Goal: Task Accomplishment & Management: Manage account settings

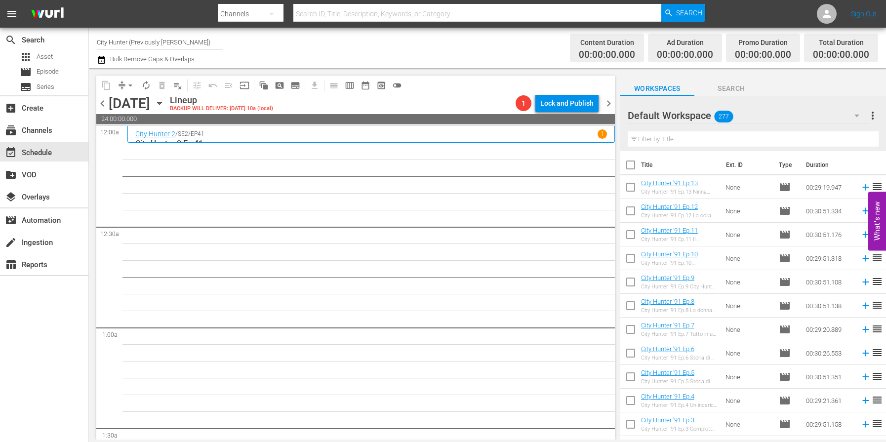
scroll to position [1162, 0]
click at [106, 107] on span "chevron_left" at bounding box center [102, 103] width 12 height 12
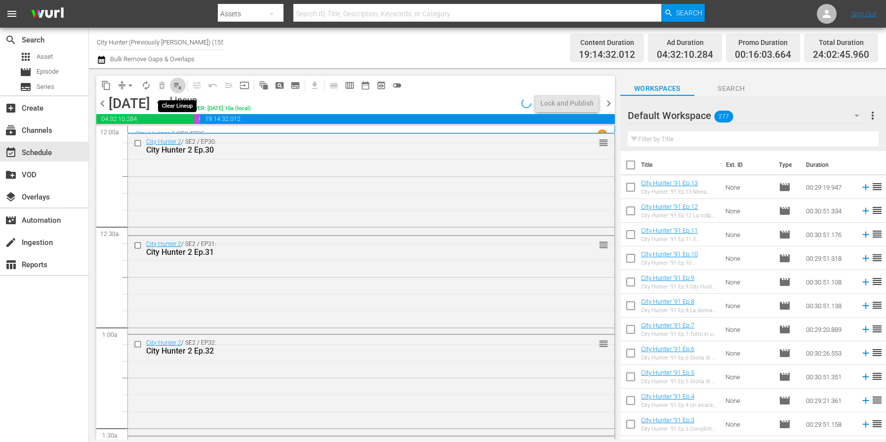
click at [180, 86] on span "playlist_remove_outlined" at bounding box center [178, 86] width 10 height 10
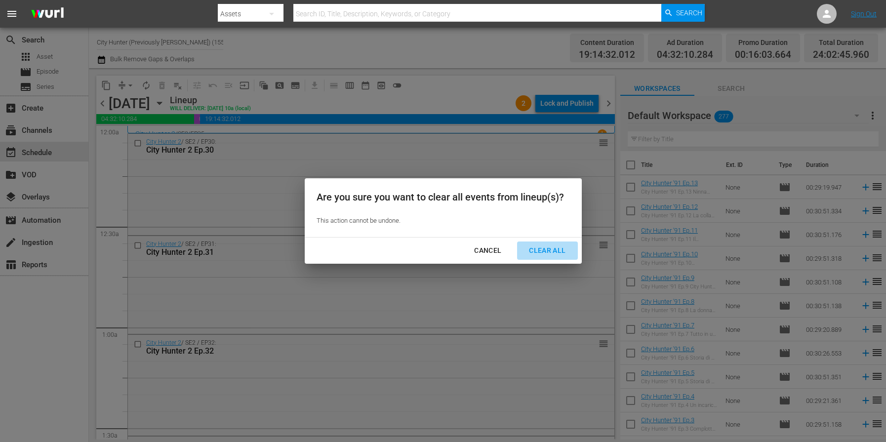
click at [546, 252] on div "Clear All" at bounding box center [547, 251] width 52 height 12
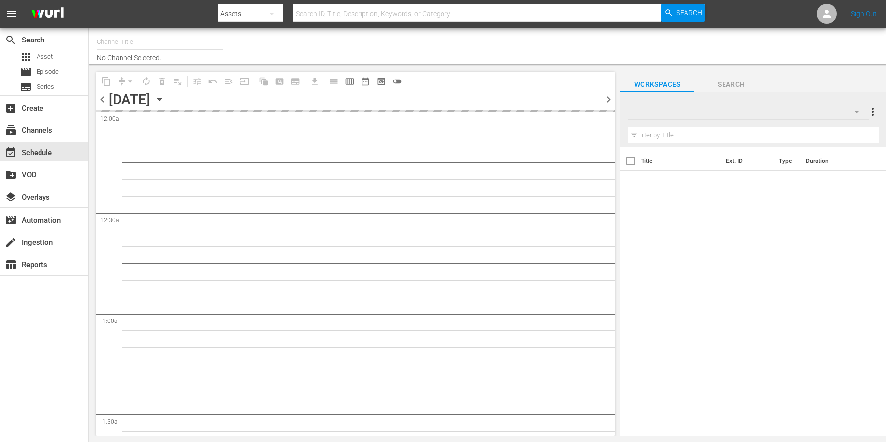
type input "City Hunter (Previously [PERSON_NAME]) (1555)"
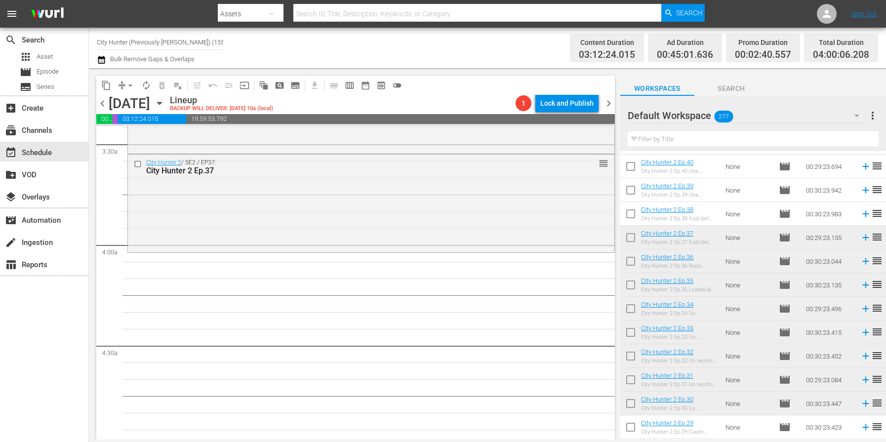
scroll to position [687, 0]
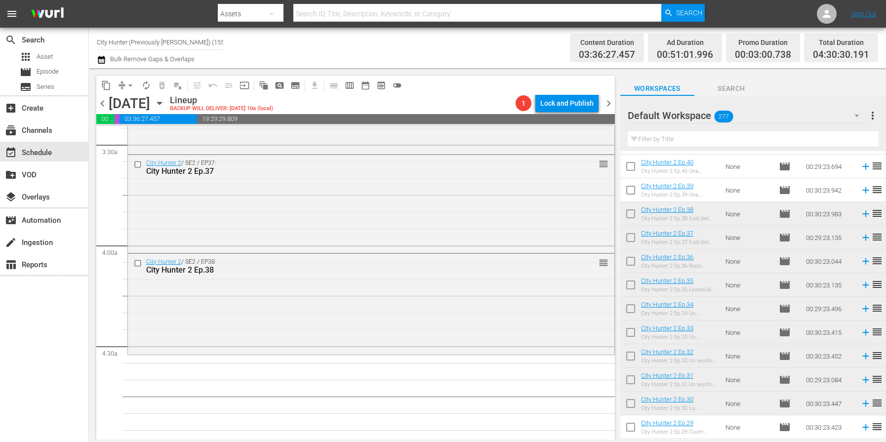
drag, startPoint x: 709, startPoint y: 218, endPoint x: 245, endPoint y: 7, distance: 510.1
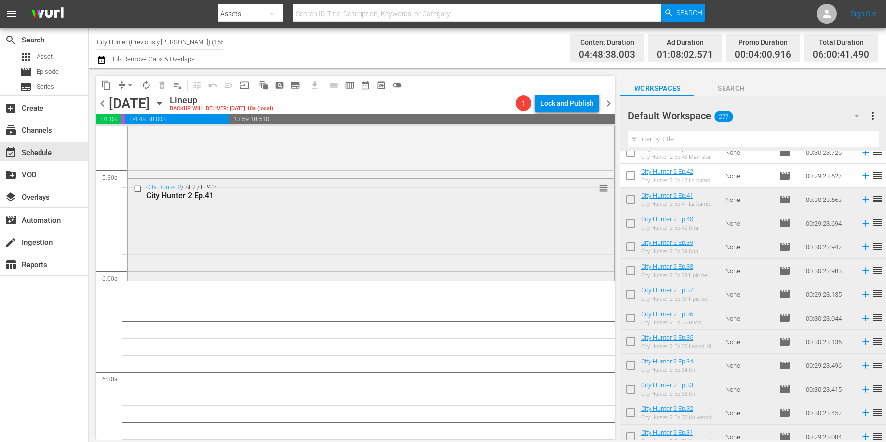
scroll to position [1072, 0]
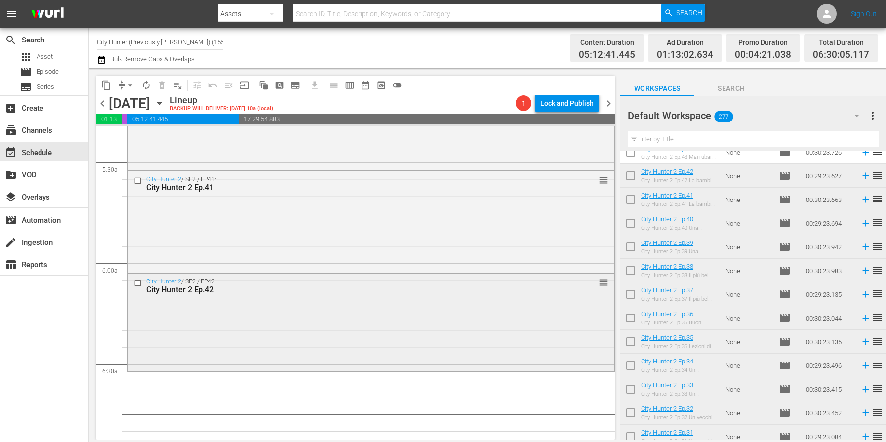
drag, startPoint x: 721, startPoint y: 177, endPoint x: 136, endPoint y: 283, distance: 594.5
click at [136, 283] on input "checkbox" at bounding box center [139, 283] width 10 height 8
click at [163, 81] on span "delete_forever_outlined" at bounding box center [162, 86] width 10 height 10
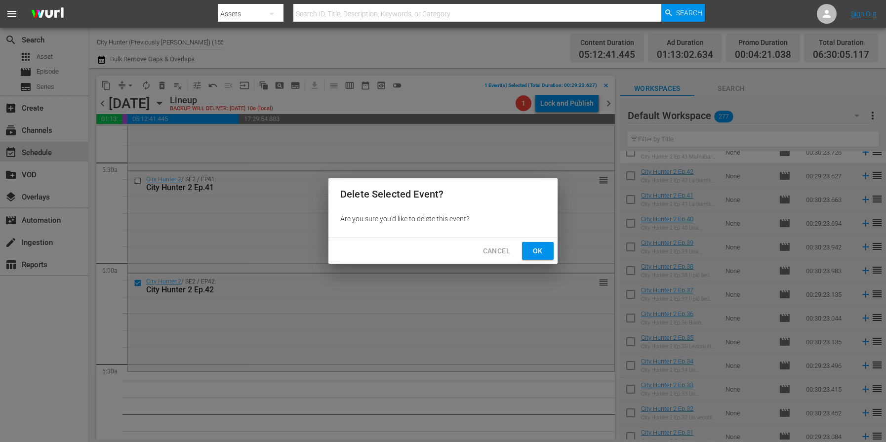
click at [530, 246] on span "Ok" at bounding box center [538, 251] width 16 height 12
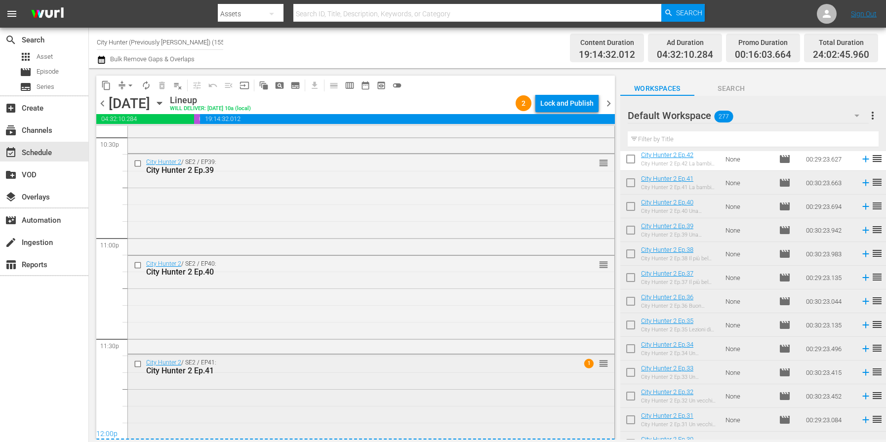
scroll to position [4541, 0]
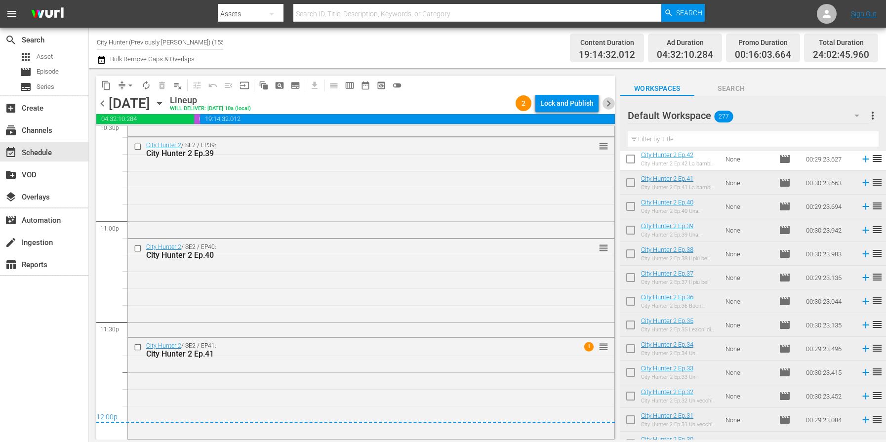
click at [606, 105] on span "chevron_right" at bounding box center [609, 103] width 12 height 12
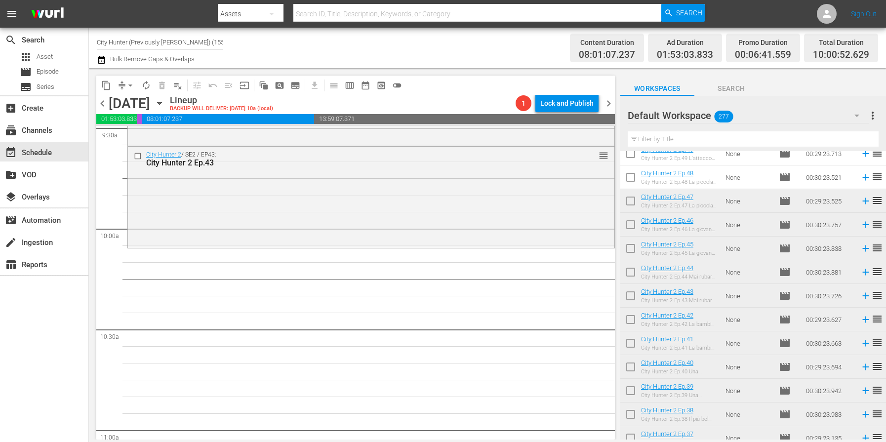
scroll to position [1917, 0]
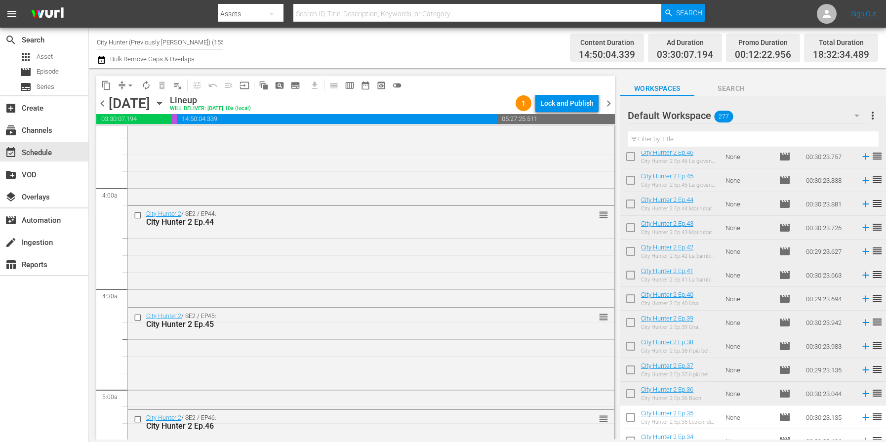
scroll to position [752, 0]
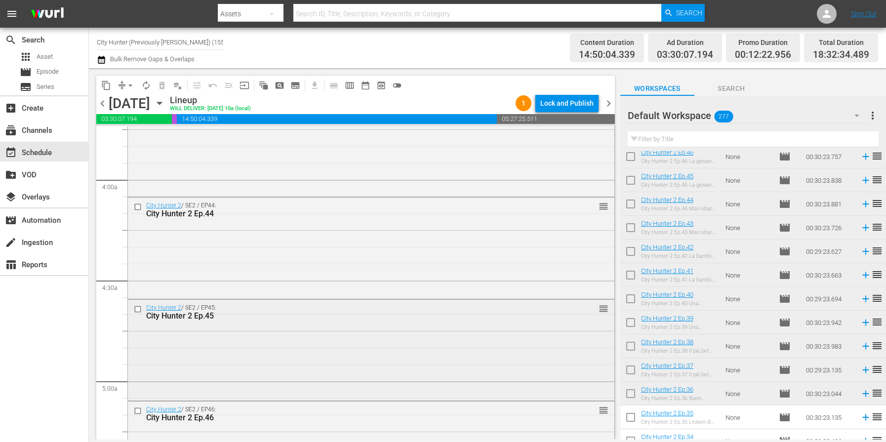
click at [137, 310] on input "checkbox" at bounding box center [139, 309] width 10 height 8
click at [165, 87] on span "delete_forever_outlined" at bounding box center [162, 86] width 10 height 10
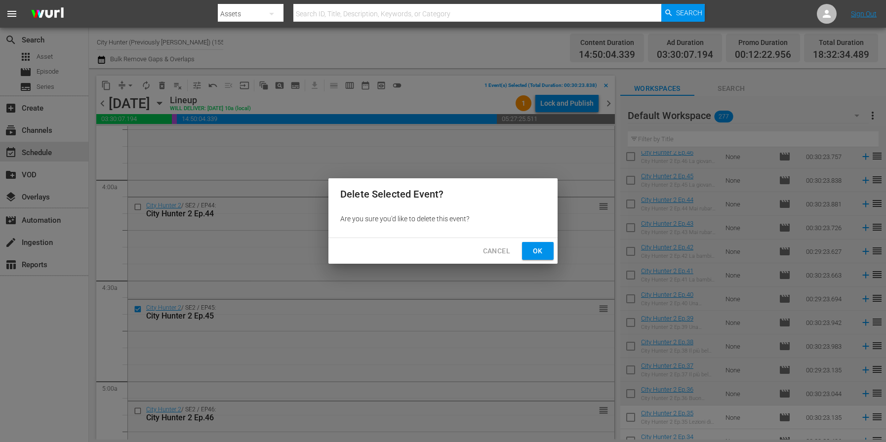
drag, startPoint x: 533, startPoint y: 247, endPoint x: 567, endPoint y: 298, distance: 61.7
click at [533, 248] on span "Ok" at bounding box center [538, 251] width 16 height 12
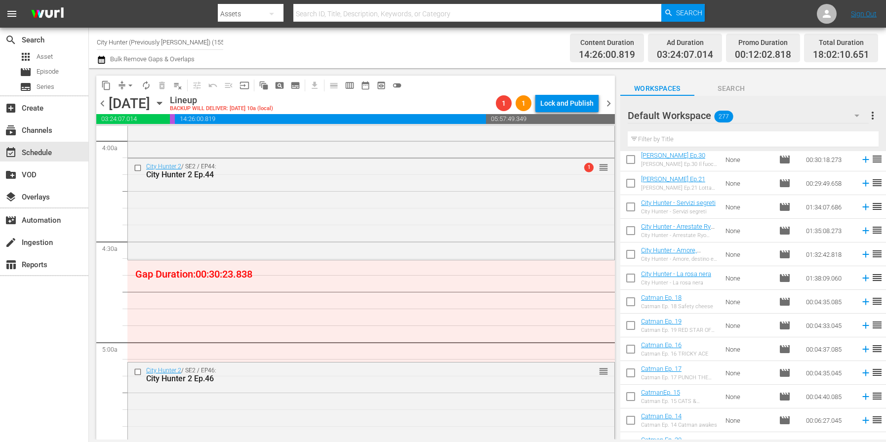
scroll to position [3465, 0]
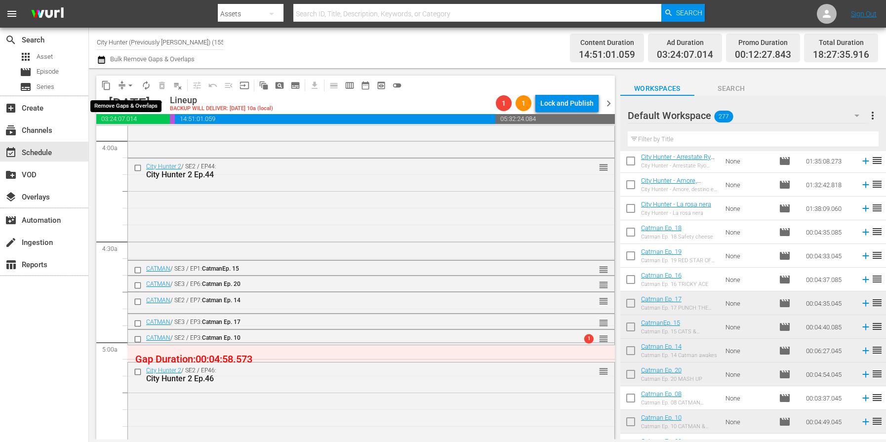
click at [130, 86] on span "arrow_drop_down" at bounding box center [130, 86] width 10 height 10
click at [159, 137] on li "Align to End of Previous Day" at bounding box center [131, 138] width 104 height 16
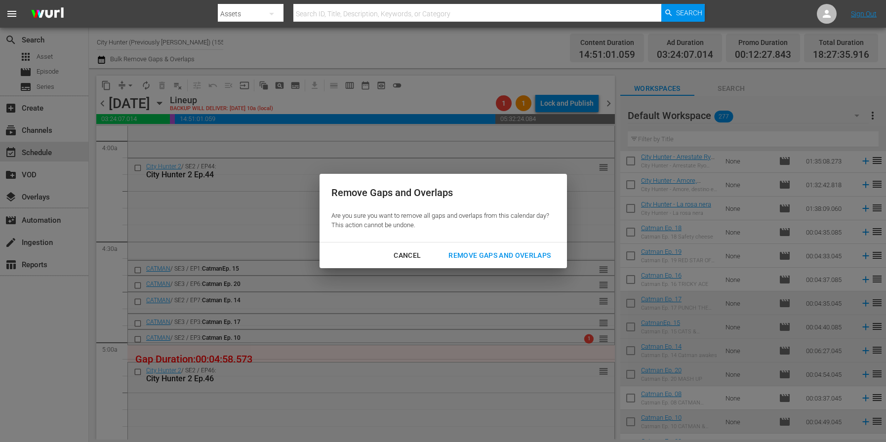
click at [487, 253] on div "Remove Gaps and Overlaps" at bounding box center [500, 256] width 118 height 12
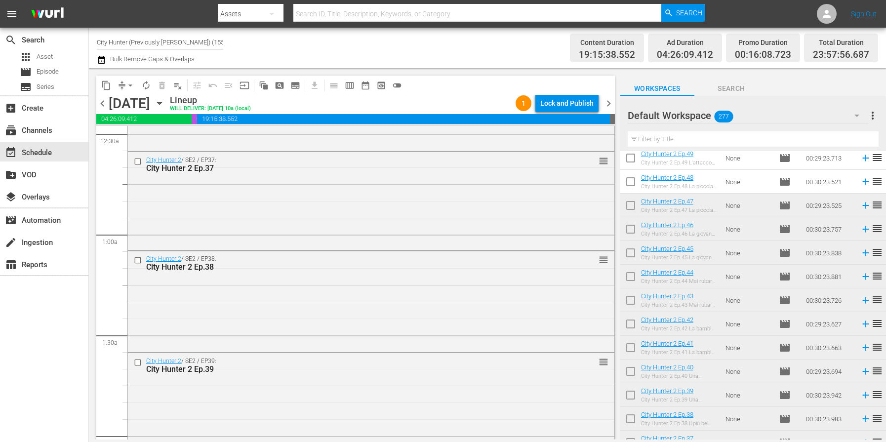
scroll to position [107, 0]
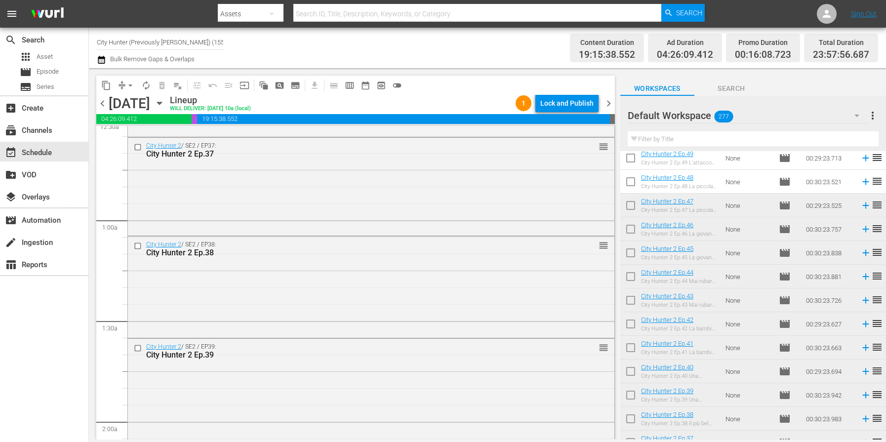
click at [605, 102] on span "chevron_right" at bounding box center [609, 103] width 12 height 12
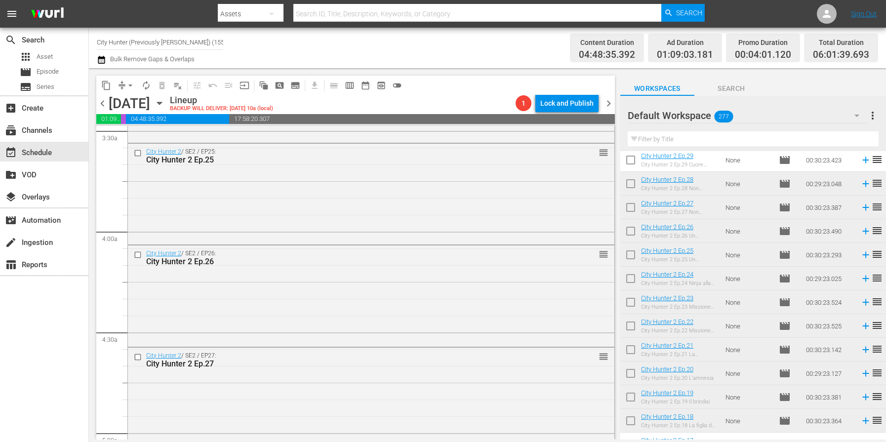
scroll to position [900, 0]
click at [140, 359] on input "checkbox" at bounding box center [139, 359] width 10 height 8
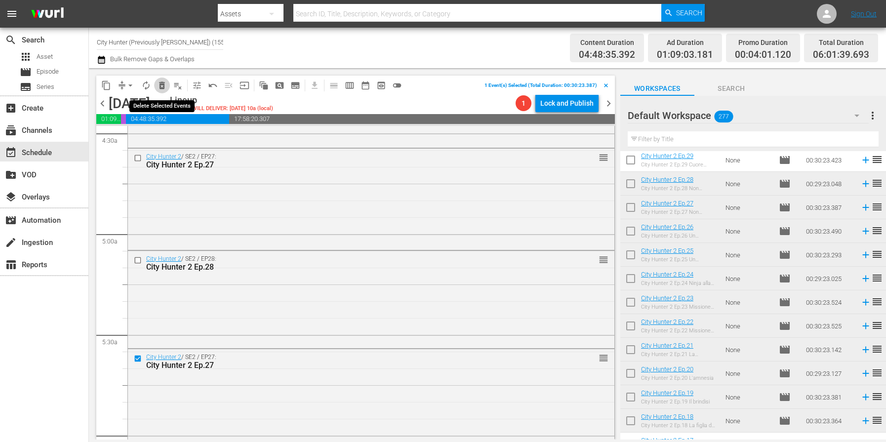
click at [159, 82] on span "delete_forever_outlined" at bounding box center [162, 86] width 10 height 10
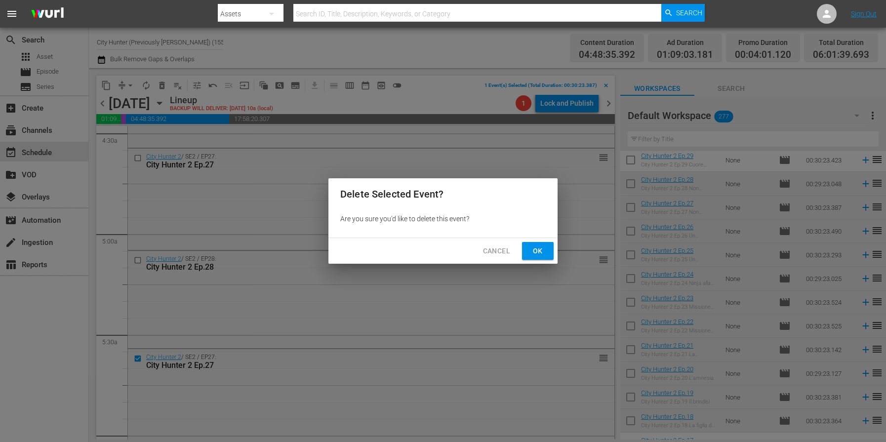
click at [528, 248] on button "Ok" at bounding box center [538, 251] width 32 height 18
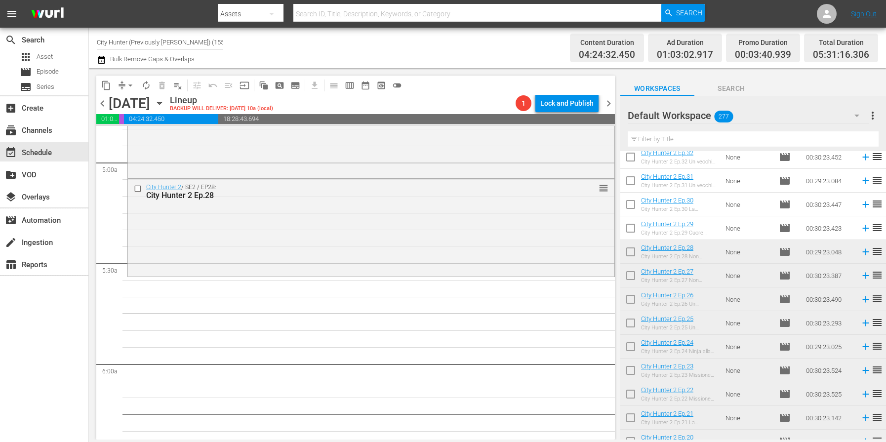
scroll to position [1343, 0]
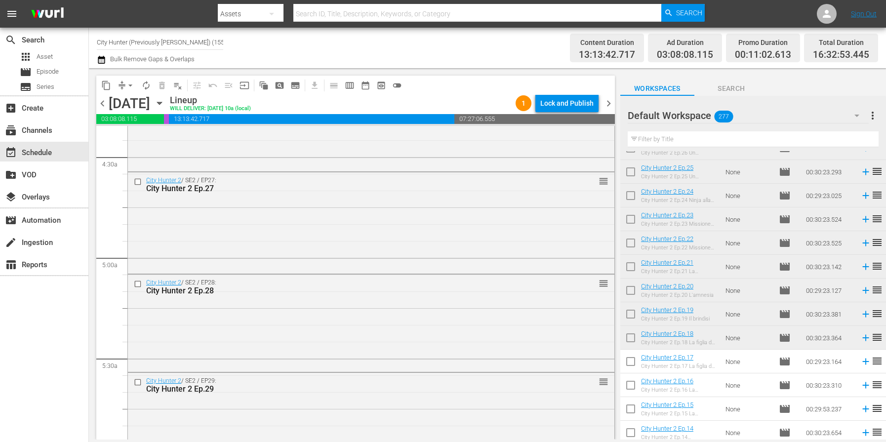
scroll to position [928, 0]
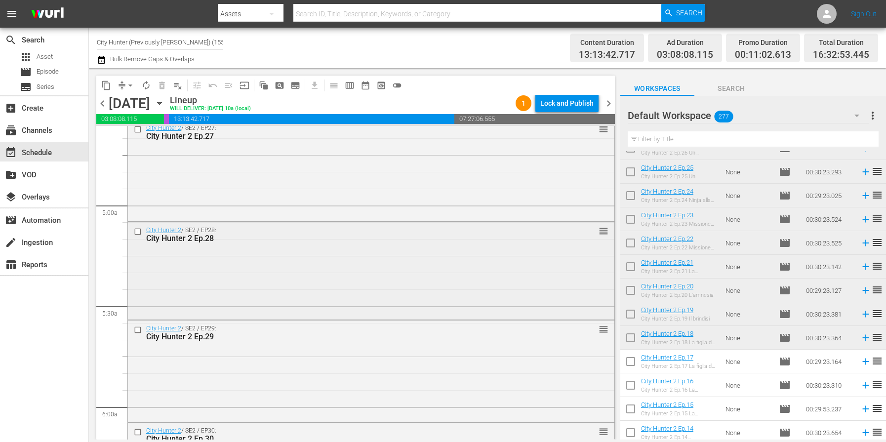
click at [138, 235] on input "checkbox" at bounding box center [139, 231] width 10 height 8
click at [160, 81] on span "delete_forever_outlined" at bounding box center [162, 86] width 10 height 10
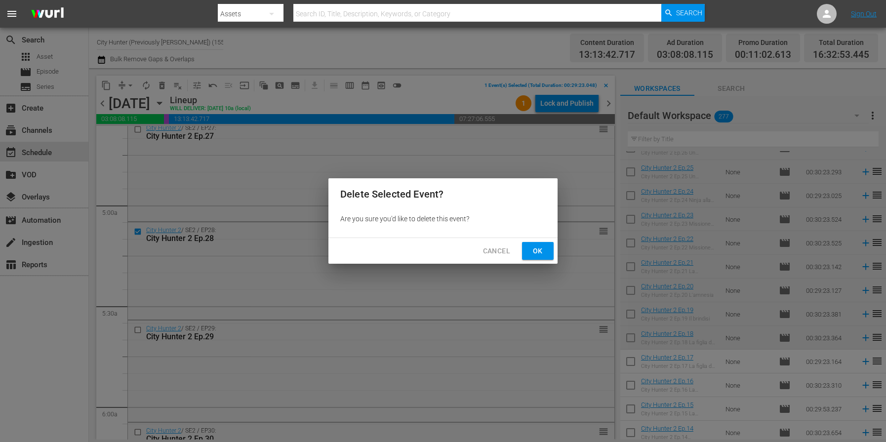
click at [523, 247] on button "Ok" at bounding box center [538, 251] width 32 height 18
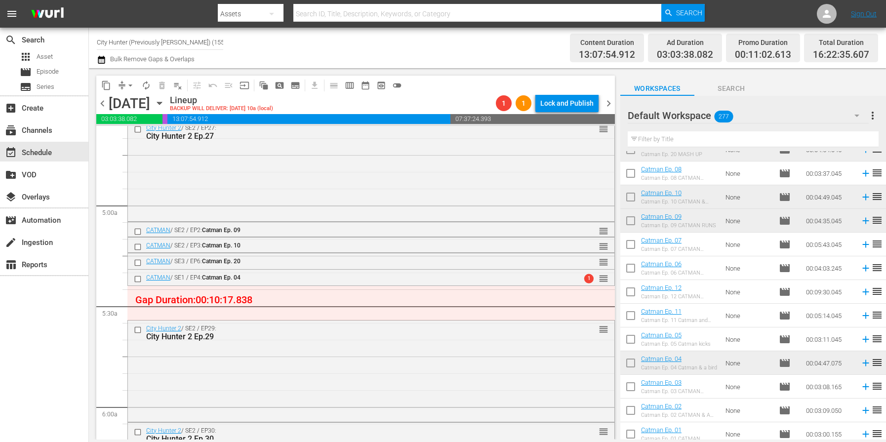
scroll to position [951, 0]
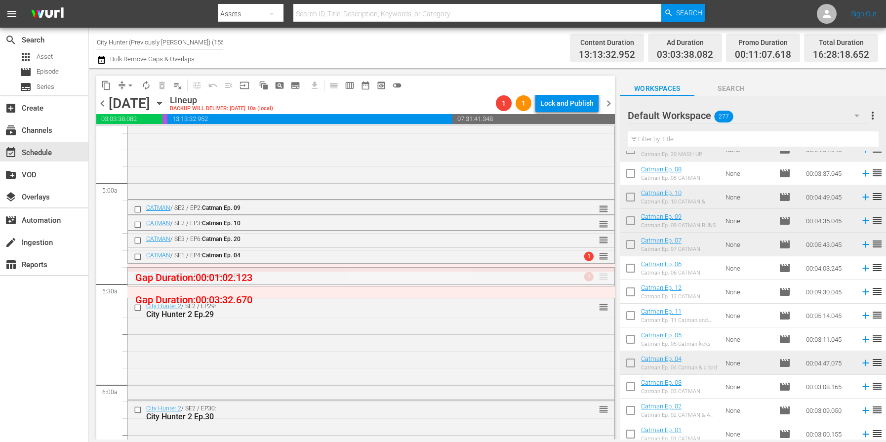
drag, startPoint x: 606, startPoint y: 277, endPoint x: 604, endPoint y: 266, distance: 11.5
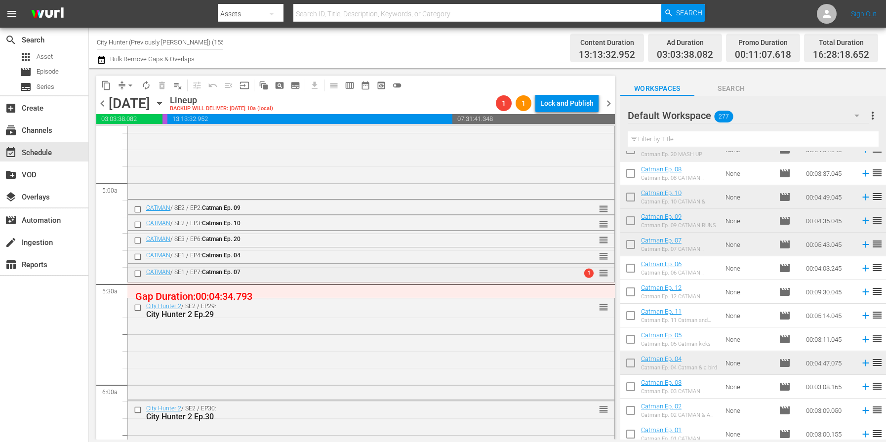
click at [137, 273] on input "checkbox" at bounding box center [139, 273] width 10 height 8
click at [160, 85] on span "delete_forever_outlined" at bounding box center [162, 86] width 10 height 10
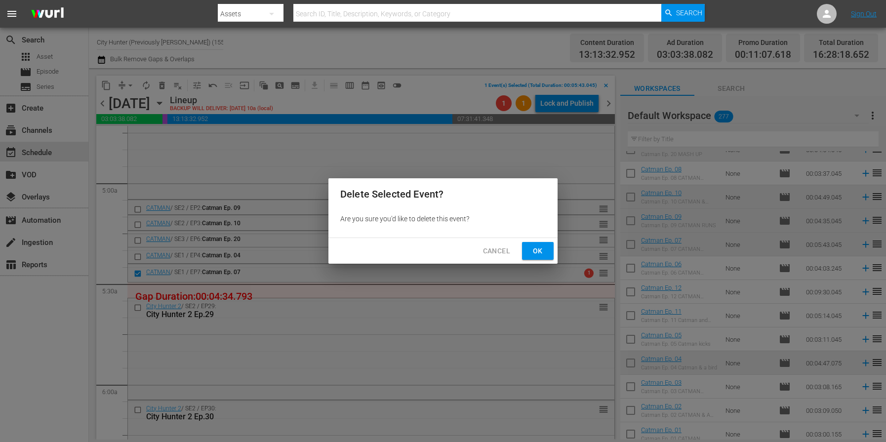
click at [547, 246] on button "Ok" at bounding box center [538, 251] width 32 height 18
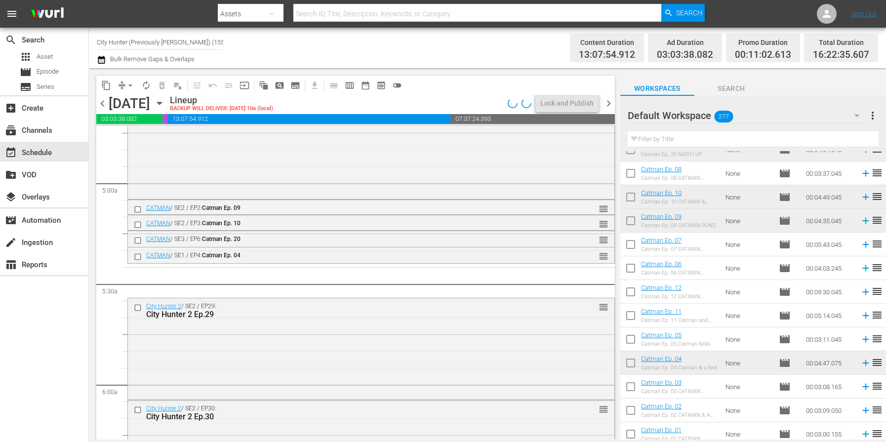
click at [139, 255] on input "checkbox" at bounding box center [139, 257] width 10 height 8
click at [162, 83] on span "delete_forever_outlined" at bounding box center [162, 86] width 10 height 10
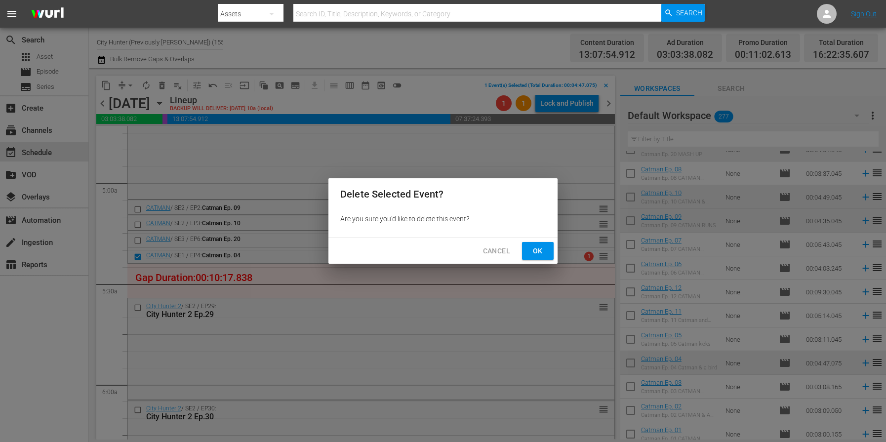
click at [533, 258] on button "Ok" at bounding box center [538, 251] width 32 height 18
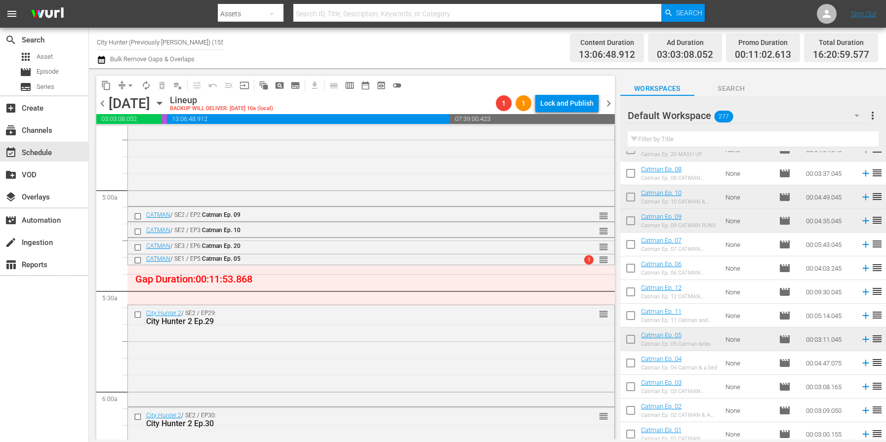
scroll to position [3731, 0]
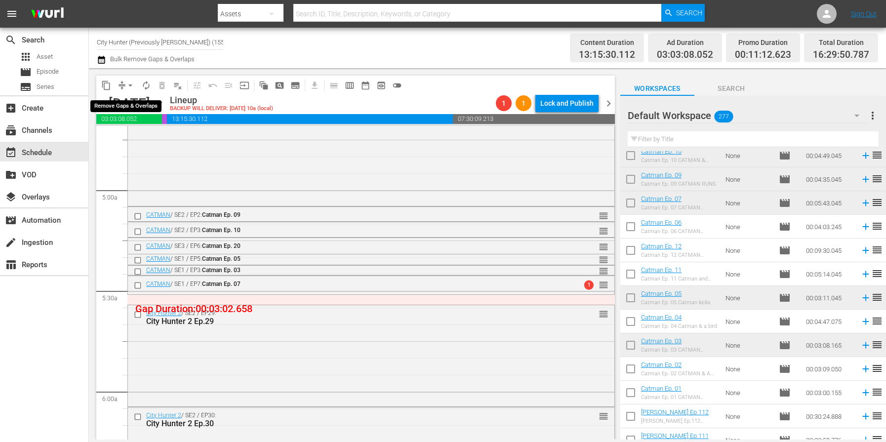
click at [132, 86] on span "arrow_drop_down" at bounding box center [130, 86] width 10 height 10
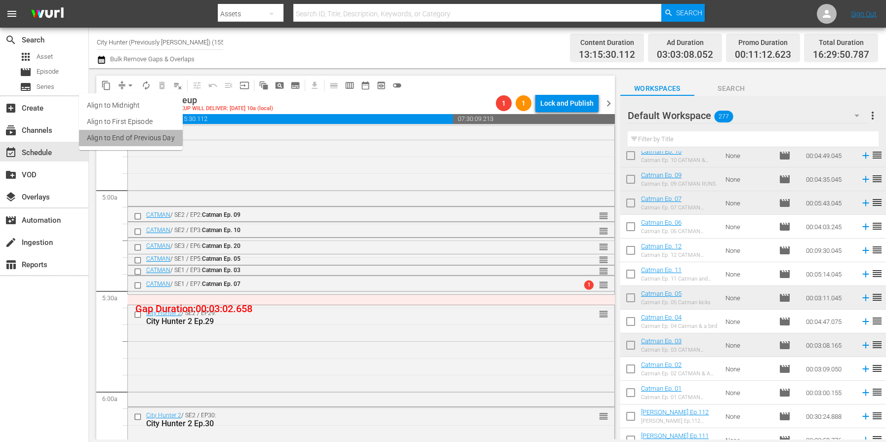
click at [161, 136] on li "Align to End of Previous Day" at bounding box center [131, 138] width 104 height 16
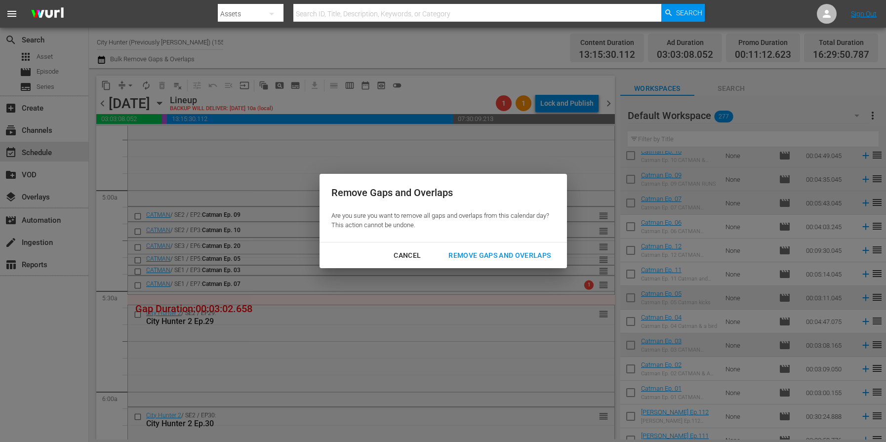
click at [484, 252] on div "Remove Gaps and Overlaps" at bounding box center [500, 256] width 118 height 12
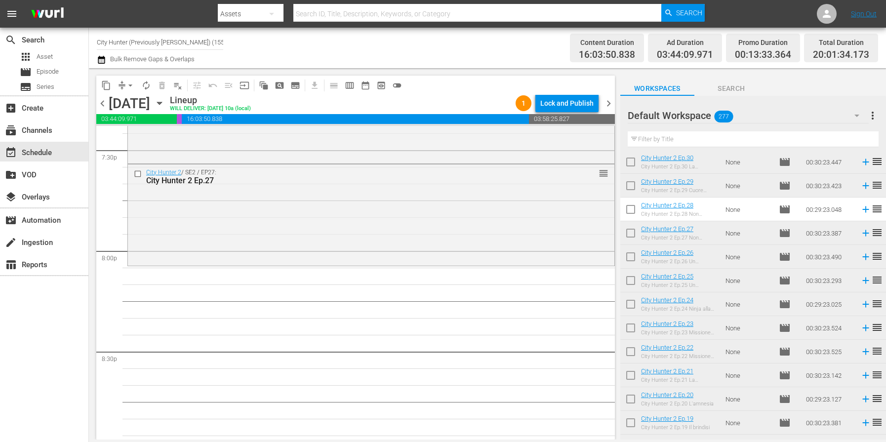
scroll to position [3912, 0]
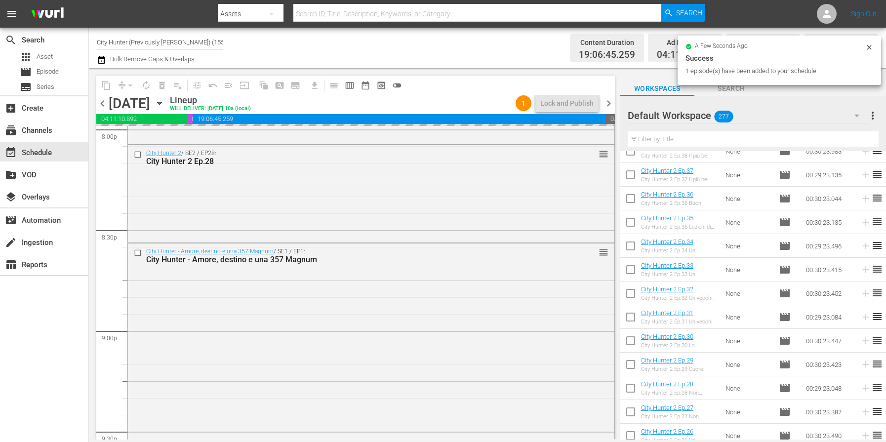
scroll to position [4030, 0]
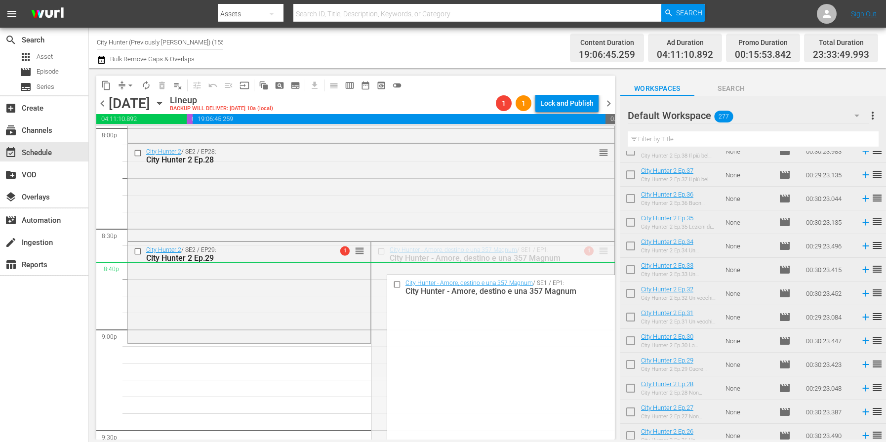
drag, startPoint x: 604, startPoint y: 252, endPoint x: 597, endPoint y: 269, distance: 18.2
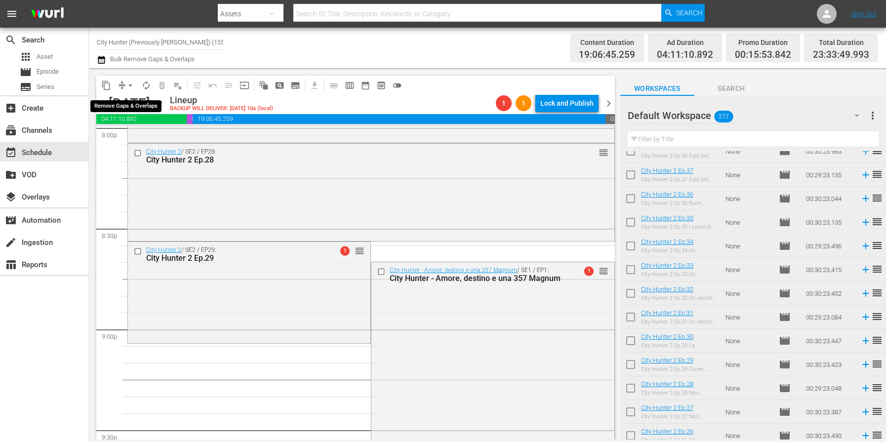
click at [130, 87] on span "arrow_drop_down" at bounding box center [130, 86] width 10 height 10
click at [162, 138] on li "Align to End of Previous Day" at bounding box center [131, 138] width 104 height 16
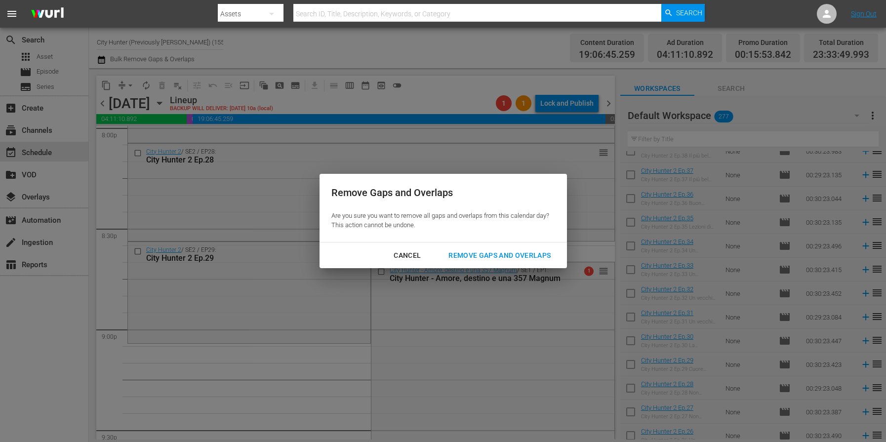
click at [510, 255] on div "Remove Gaps and Overlaps" at bounding box center [500, 256] width 118 height 12
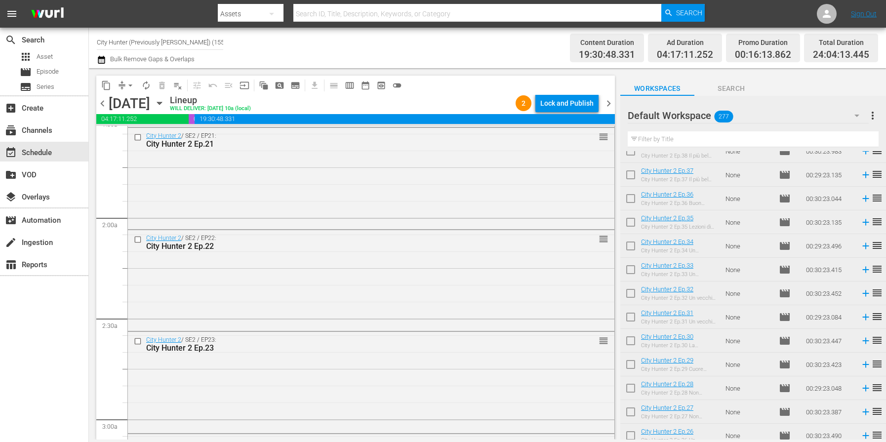
scroll to position [0, 0]
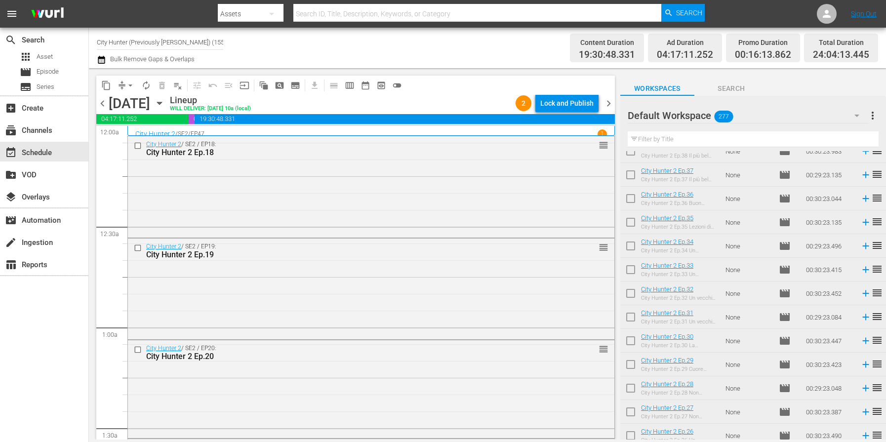
click at [106, 104] on span "chevron_left" at bounding box center [102, 103] width 12 height 12
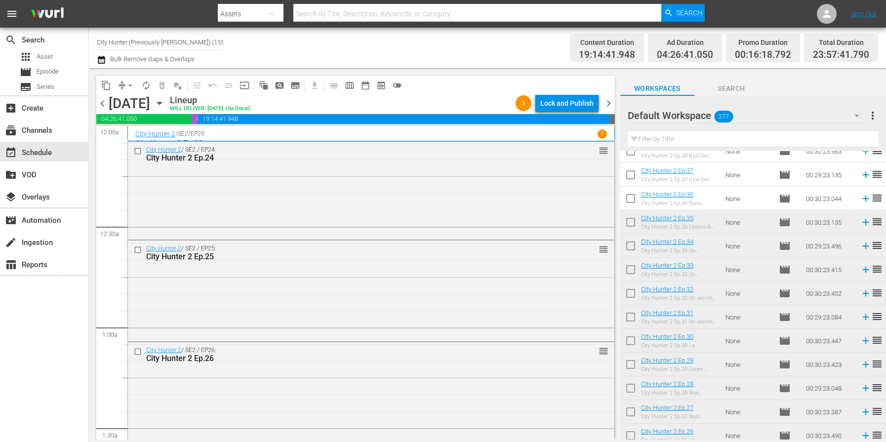
click at [102, 106] on span "chevron_left" at bounding box center [102, 103] width 12 height 12
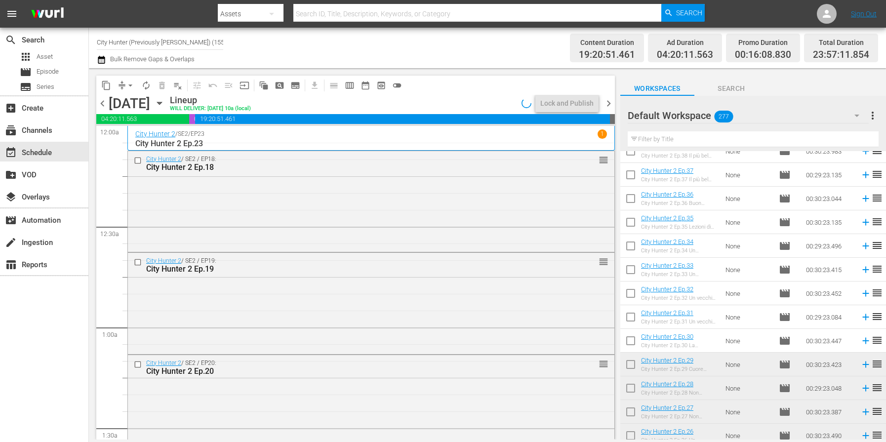
click at [102, 106] on span "chevron_left" at bounding box center [102, 103] width 12 height 12
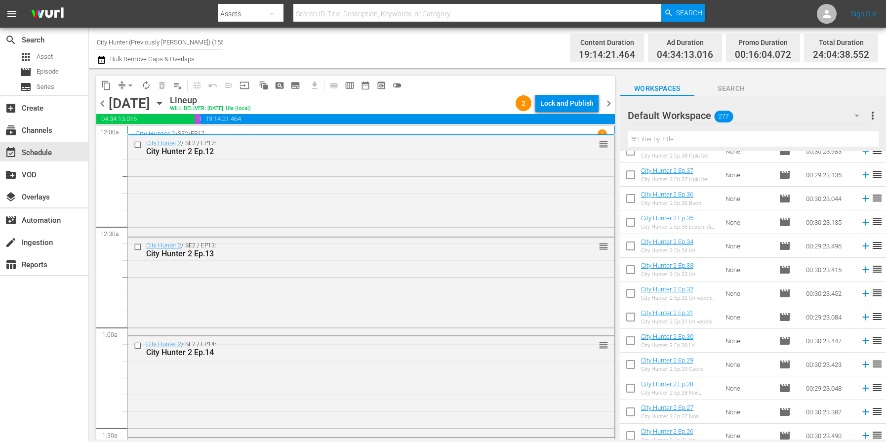
click at [321, 58] on div "Channel Title City Hunter (Previously [PERSON_NAME]) (1555) Bulk Remove Gaps & …" at bounding box center [310, 48] width 426 height 36
